Goal: Transaction & Acquisition: Purchase product/service

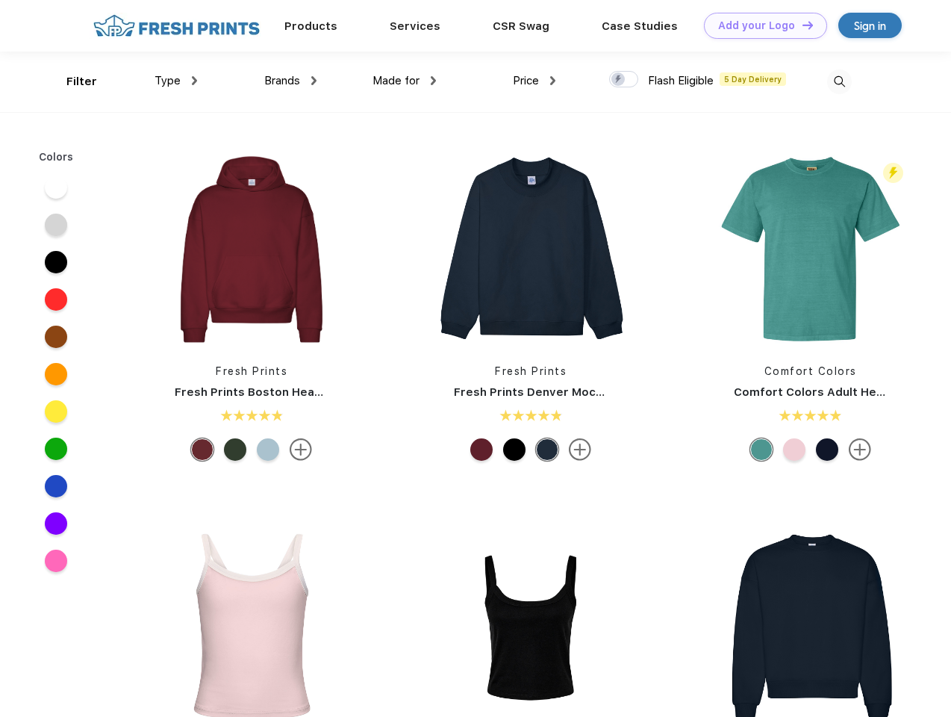
click at [760, 25] on link "Add your Logo Design Tool" at bounding box center [765, 26] width 123 height 26
click at [0, 0] on div "Design Tool" at bounding box center [0, 0] width 0 height 0
click at [801, 25] on link "Add your Logo Design Tool" at bounding box center [765, 26] width 123 height 26
click at [72, 81] on div "Filter" at bounding box center [81, 81] width 31 height 17
click at [176, 81] on span "Type" at bounding box center [168, 80] width 26 height 13
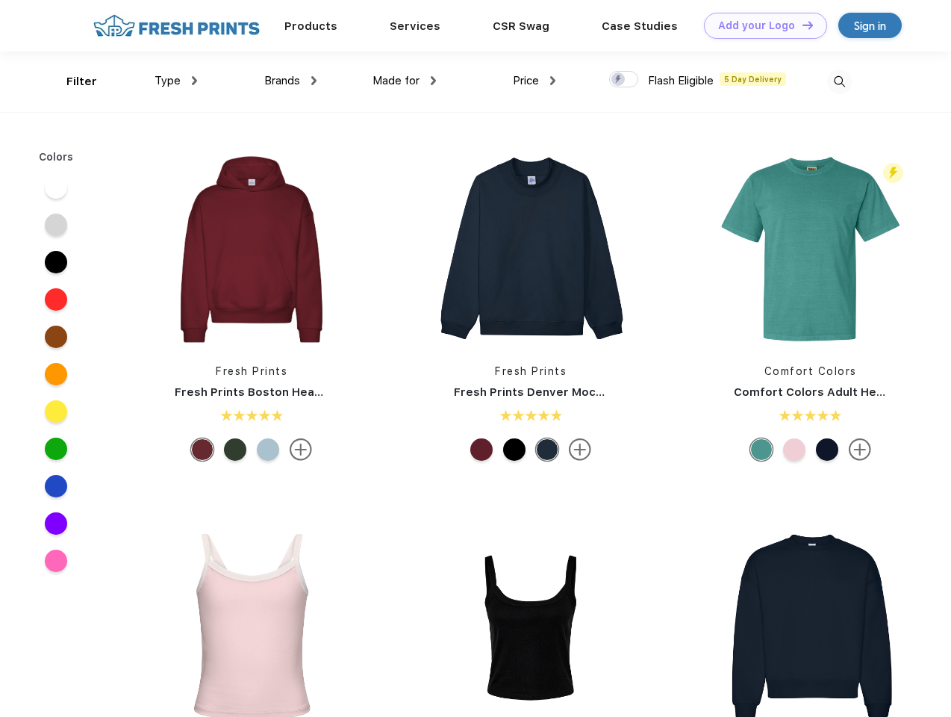
click at [291, 81] on span "Brands" at bounding box center [282, 80] width 36 height 13
click at [405, 81] on span "Made for" at bounding box center [396, 80] width 47 height 13
click at [535, 81] on span "Price" at bounding box center [526, 80] width 26 height 13
click at [624, 80] on div at bounding box center [623, 79] width 29 height 16
click at [619, 80] on input "checkbox" at bounding box center [614, 75] width 10 height 10
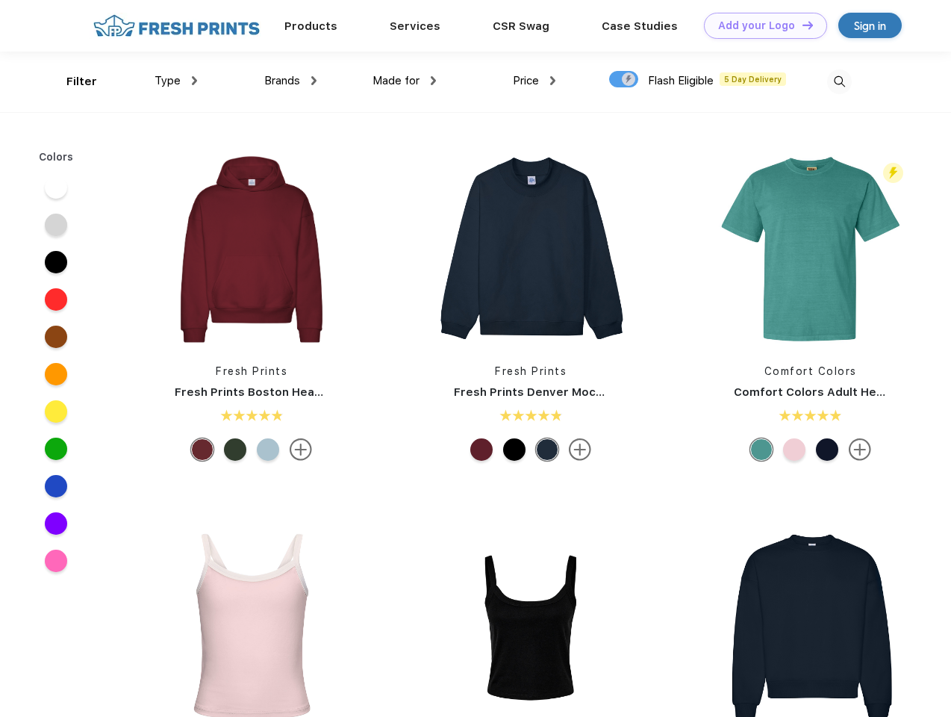
click at [839, 81] on img at bounding box center [839, 81] width 25 height 25
